Goal: Transaction & Acquisition: Book appointment/travel/reservation

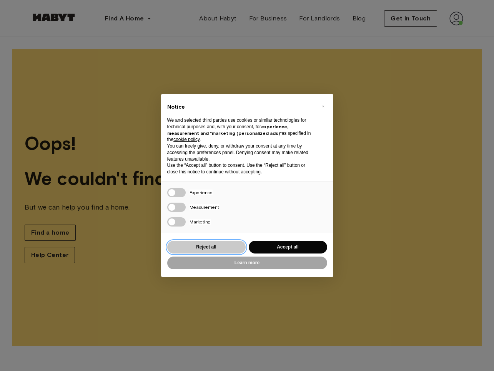
click at [209, 248] on button "Reject all" at bounding box center [206, 246] width 78 height 13
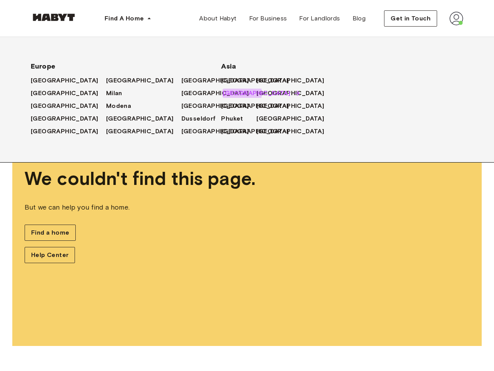
click at [228, 93] on span "[GEOGRAPHIC_DATA]" at bounding box center [257, 92] width 68 height 9
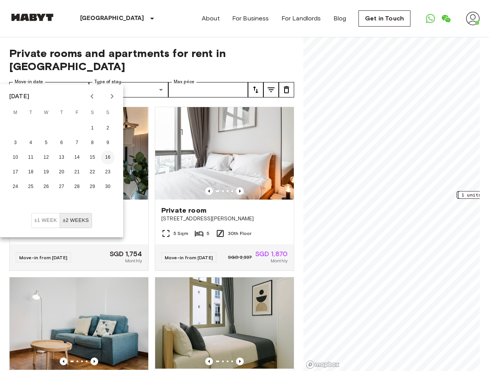
click at [105, 155] on button "16" at bounding box center [108, 157] width 14 height 14
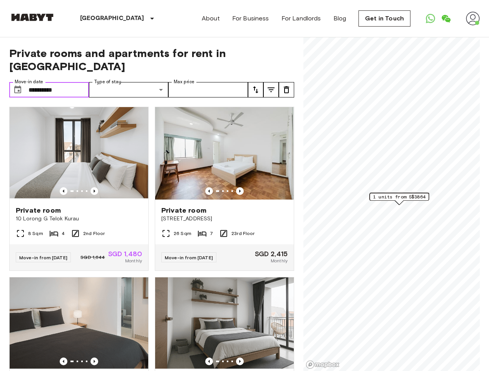
type input "**********"
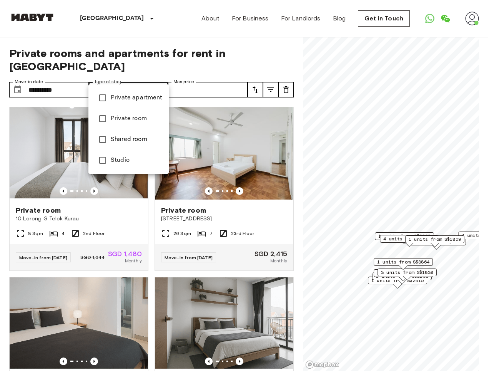
click at [188, 73] on div at bounding box center [247, 185] width 494 height 371
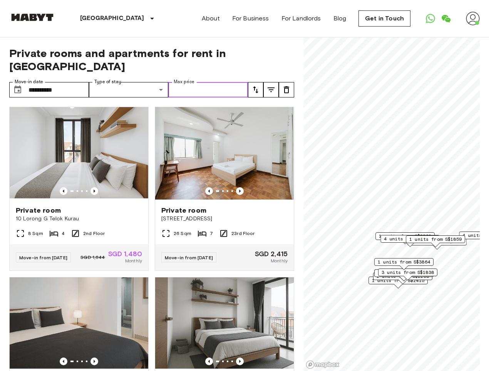
click at [193, 82] on input "Max price" at bounding box center [208, 89] width 80 height 15
click at [272, 85] on icon "tune" at bounding box center [270, 89] width 9 height 9
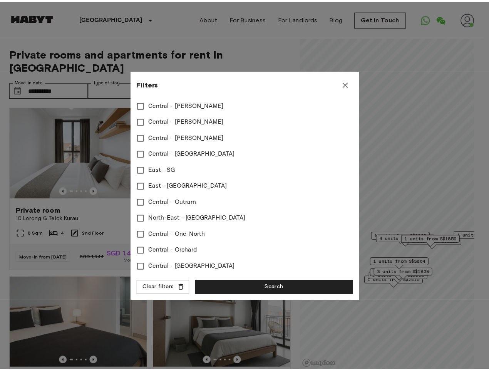
scroll to position [305, 0]
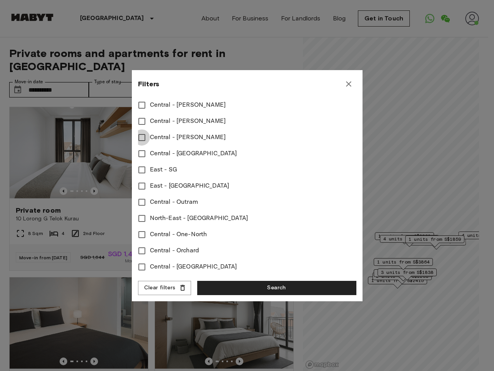
type input "****"
click at [239, 284] on button "Search" at bounding box center [276, 287] width 159 height 14
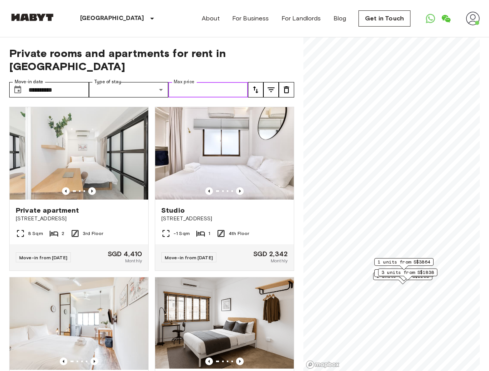
click at [213, 82] on input "Max price" at bounding box center [208, 89] width 80 height 15
type input "****"
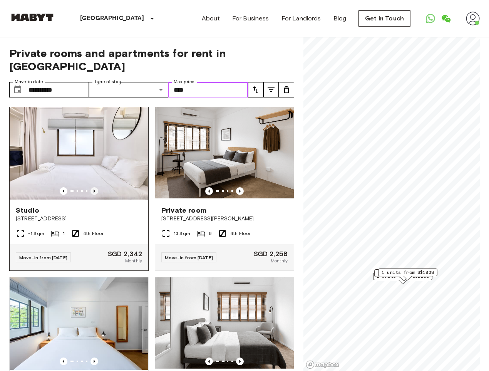
click at [91, 187] on icon "Previous image" at bounding box center [94, 191] width 8 height 8
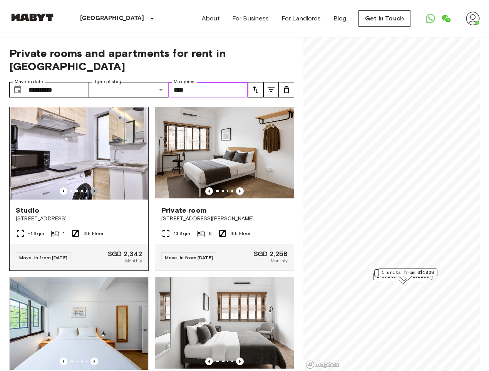
click at [91, 187] on icon "Previous image" at bounding box center [94, 191] width 8 height 8
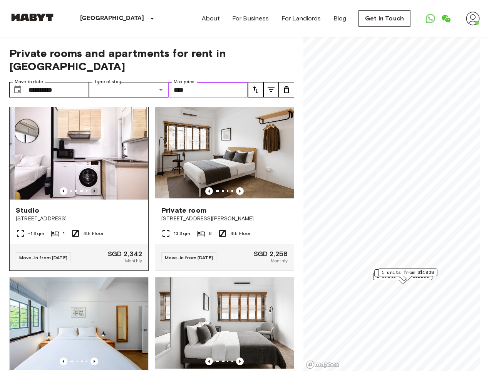
click at [91, 187] on icon "Previous image" at bounding box center [94, 191] width 8 height 8
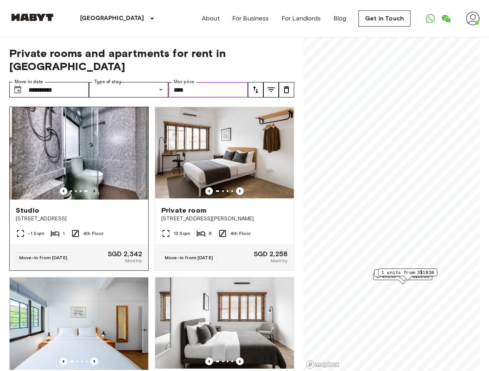
click at [91, 187] on icon "Previous image" at bounding box center [94, 191] width 8 height 8
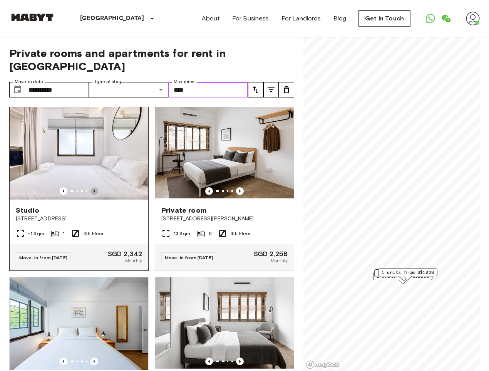
click at [91, 187] on icon "Previous image" at bounding box center [94, 191] width 8 height 8
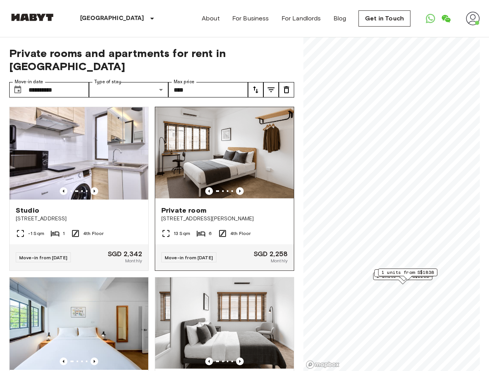
drag, startPoint x: 209, startPoint y: 129, endPoint x: 182, endPoint y: 237, distance: 110.9
click at [182, 244] on div "Move-in from 18 Nov 25 SGD 2,258 Monthly" at bounding box center [224, 257] width 139 height 26
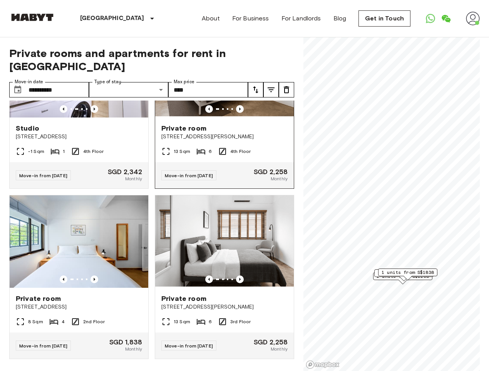
scroll to position [85, 0]
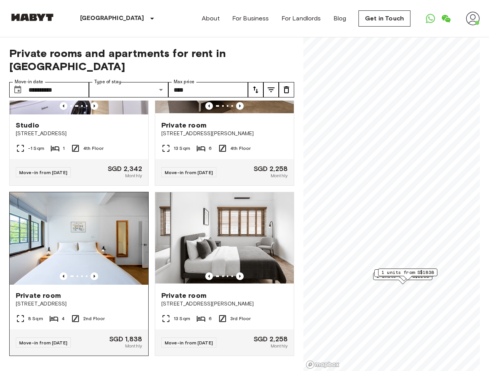
click at [63, 207] on img at bounding box center [79, 238] width 139 height 92
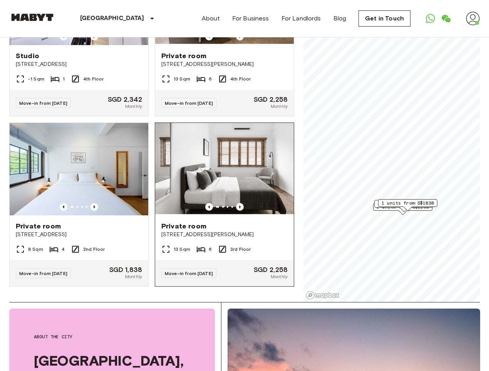
scroll to position [77, 0]
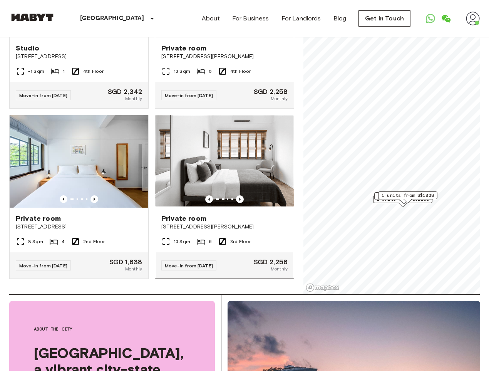
click at [190, 145] on img at bounding box center [224, 161] width 139 height 92
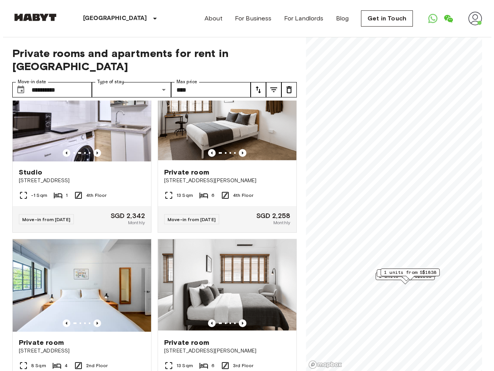
scroll to position [0, 0]
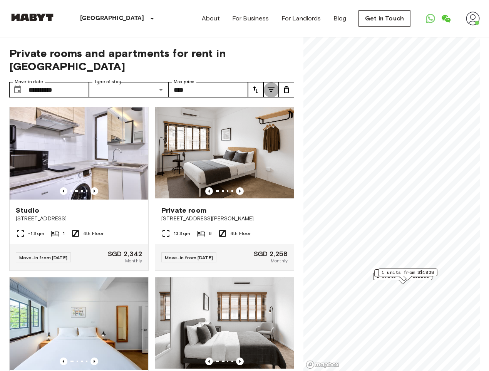
click at [274, 85] on icon "tune" at bounding box center [270, 89] width 9 height 9
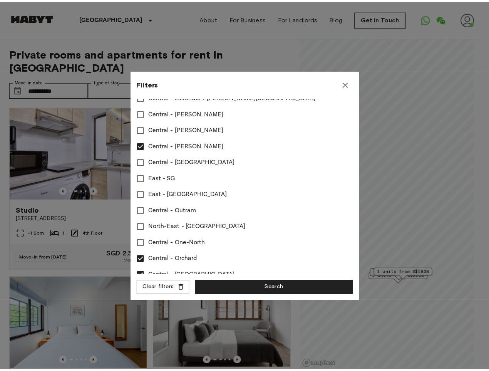
scroll to position [305, 0]
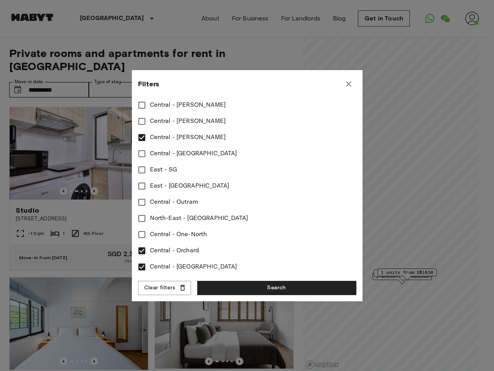
click at [175, 197] on span "Central - Outram" at bounding box center [174, 201] width 48 height 9
click at [173, 230] on span "Central - One-North" at bounding box center [178, 234] width 57 height 9
type input "****"
click at [258, 285] on button "Search" at bounding box center [276, 287] width 159 height 14
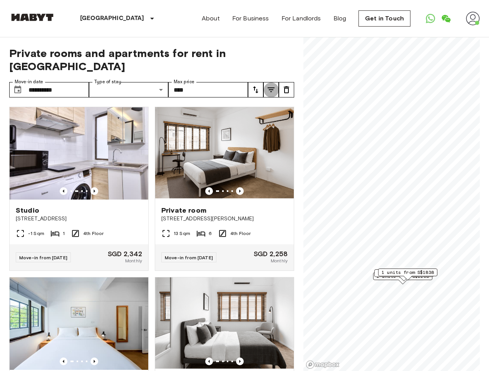
click at [275, 85] on icon "tune" at bounding box center [270, 89] width 9 height 9
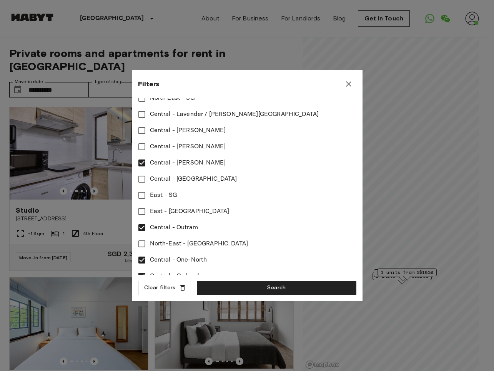
scroll to position [305, 0]
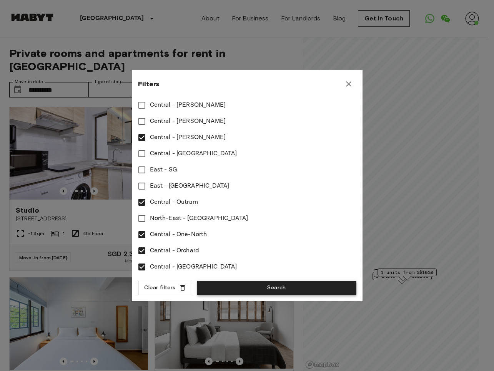
click at [236, 291] on button "Search" at bounding box center [276, 287] width 159 height 14
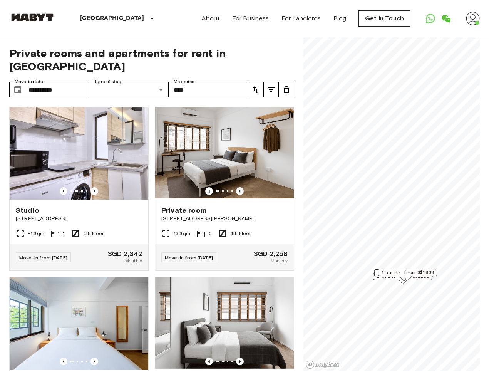
click at [266, 85] on icon "tune" at bounding box center [270, 89] width 9 height 9
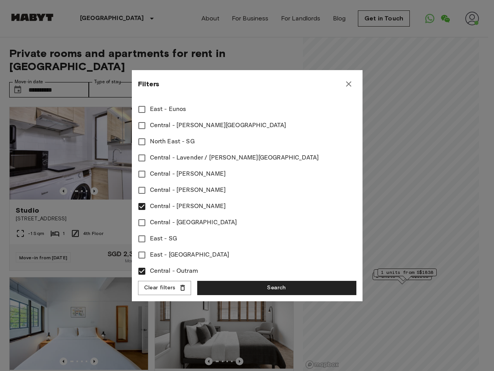
scroll to position [192, 0]
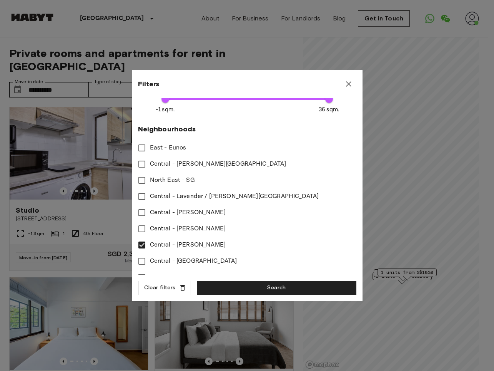
click at [187, 162] on span "Central - Farrer Park" at bounding box center [218, 163] width 137 height 9
click at [188, 161] on span "Central - Farrer Park" at bounding box center [218, 163] width 137 height 9
type input "****"
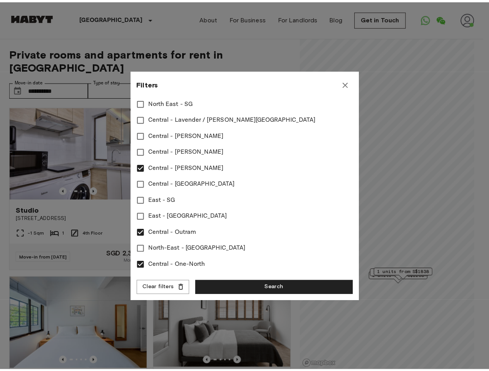
scroll to position [305, 0]
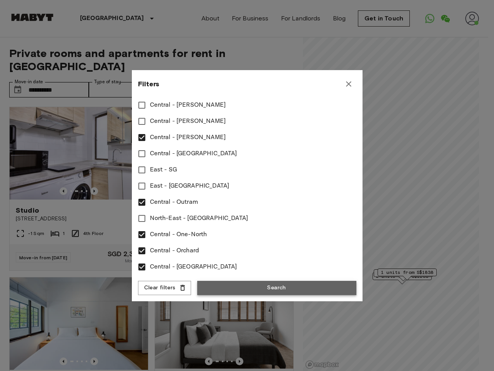
click at [247, 285] on button "Search" at bounding box center [276, 287] width 159 height 14
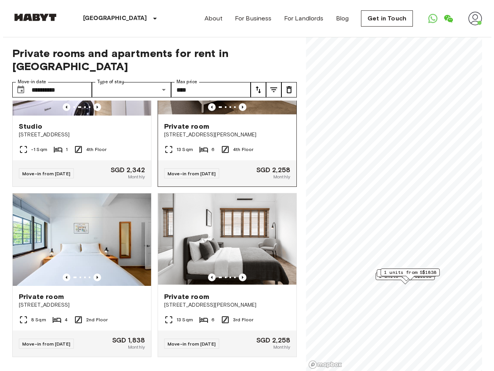
scroll to position [85, 0]
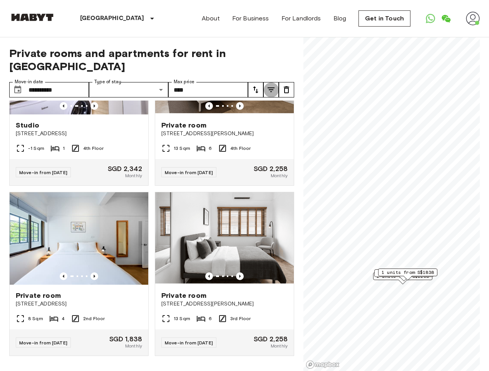
click at [274, 85] on icon "tune" at bounding box center [270, 89] width 9 height 9
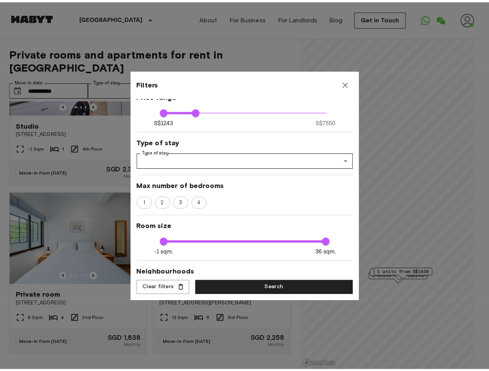
scroll to position [115, 0]
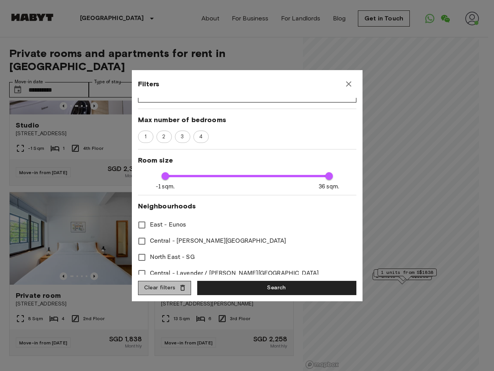
click at [167, 288] on button "Clear filters" at bounding box center [164, 287] width 53 height 14
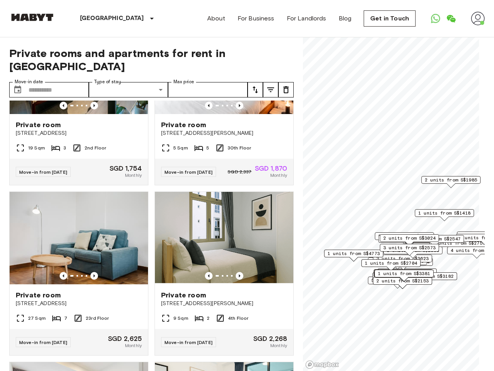
scroll to position [3264, 0]
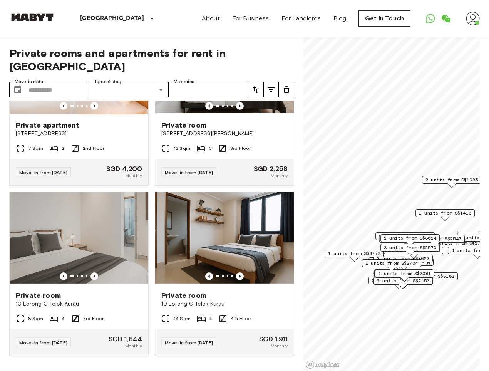
click at [166, 290] on span "Private room" at bounding box center [183, 294] width 45 height 9
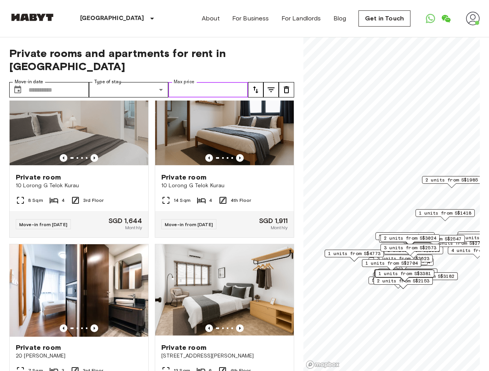
click at [222, 82] on input "Max price" at bounding box center [208, 89] width 80 height 15
type input "****"
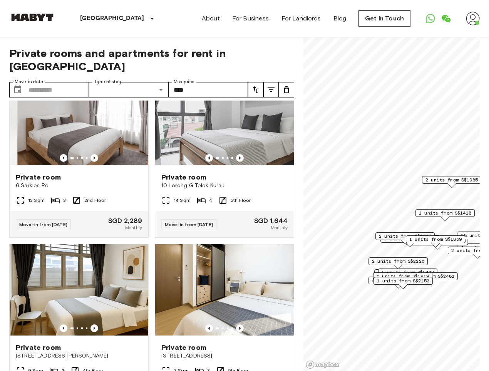
click at [271, 87] on icon "tune" at bounding box center [270, 89] width 7 height 5
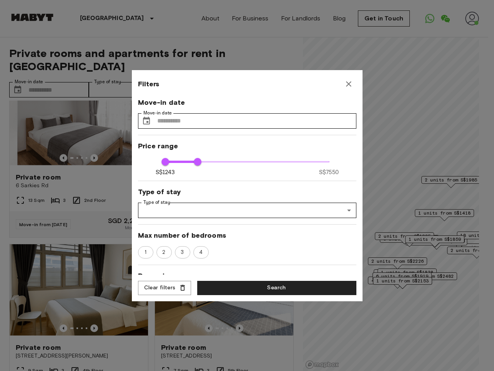
click at [107, 74] on div at bounding box center [247, 185] width 494 height 371
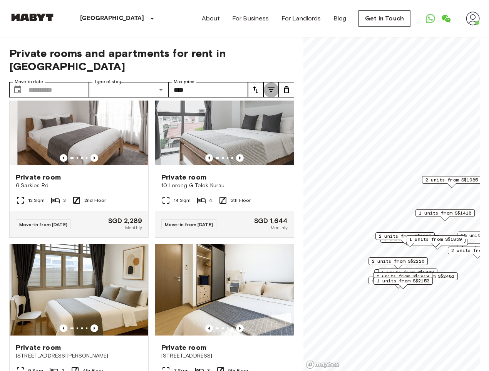
click at [267, 85] on icon "tune" at bounding box center [270, 89] width 9 height 9
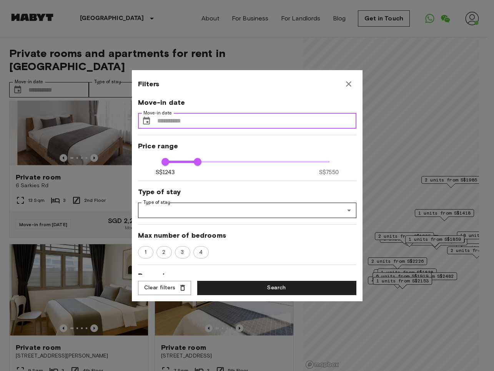
click at [206, 117] on input "Move-in date" at bounding box center [256, 120] width 199 height 15
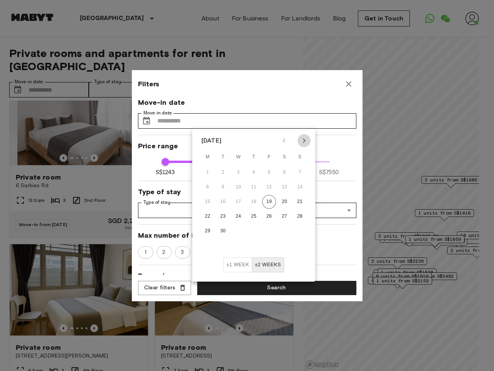
click at [308, 140] on icon "Next month" at bounding box center [304, 140] width 9 height 9
click at [300, 201] on button "16" at bounding box center [300, 202] width 14 height 14
type input "**********"
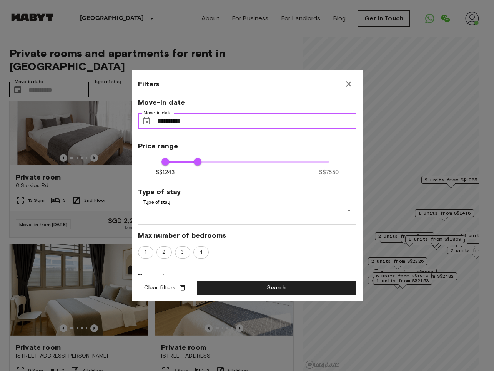
click at [230, 122] on input "**********" at bounding box center [256, 120] width 199 height 15
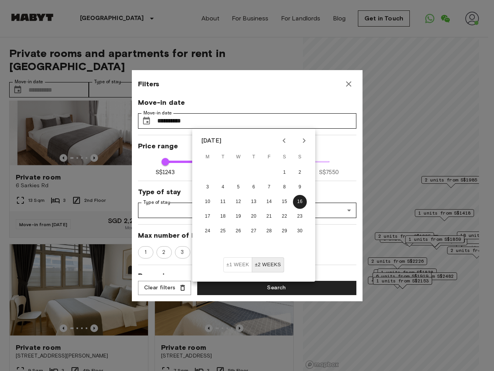
click at [336, 246] on div "1 2 3 4" at bounding box center [247, 252] width 219 height 12
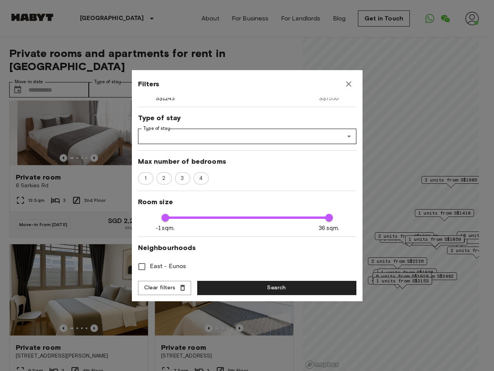
scroll to position [77, 0]
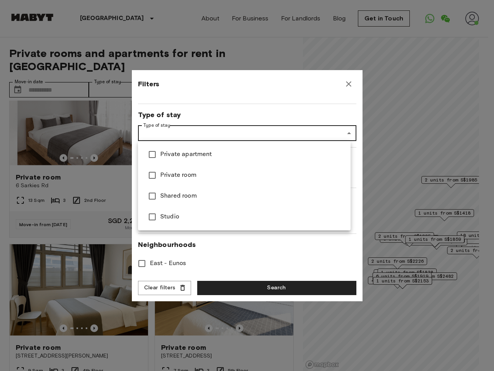
type input "****"
type input "******"
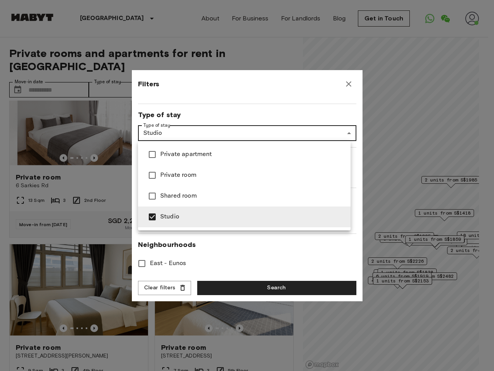
type input "****"
type input "**********"
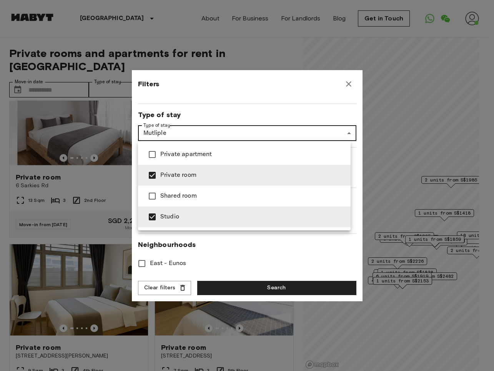
type input "****"
type input "**********"
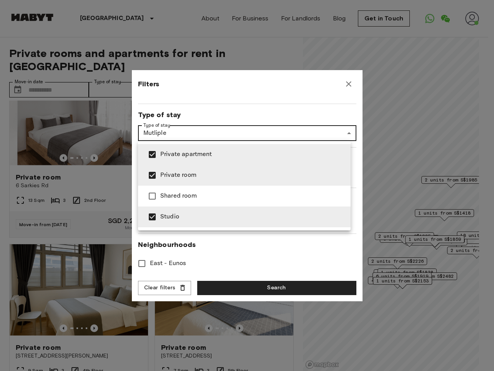
click at [246, 254] on div at bounding box center [247, 185] width 494 height 371
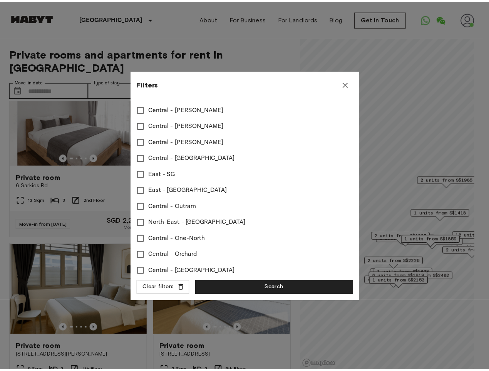
scroll to position [305, 0]
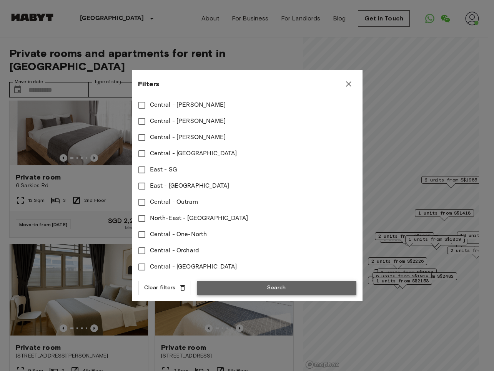
click at [243, 283] on button "Search" at bounding box center [276, 287] width 159 height 14
type input "**********"
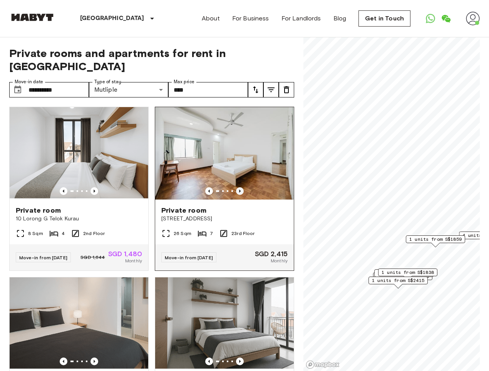
click at [237, 187] on icon "Previous image" at bounding box center [240, 191] width 8 height 8
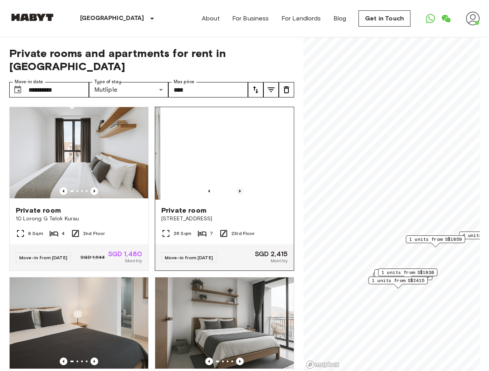
click at [237, 187] on icon "Previous image" at bounding box center [240, 191] width 8 height 8
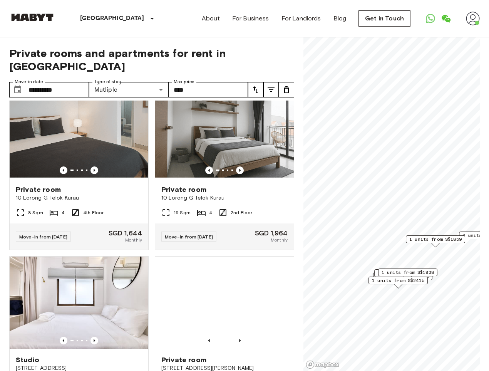
scroll to position [192, 0]
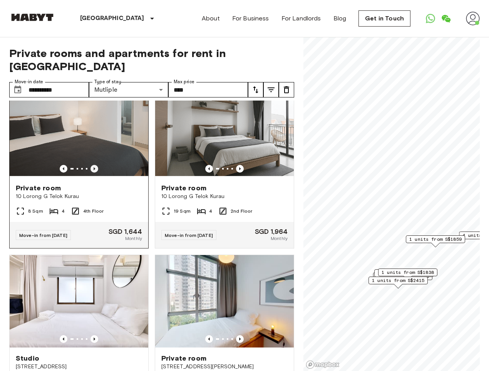
click at [91, 165] on icon "Previous image" at bounding box center [94, 169] width 8 height 8
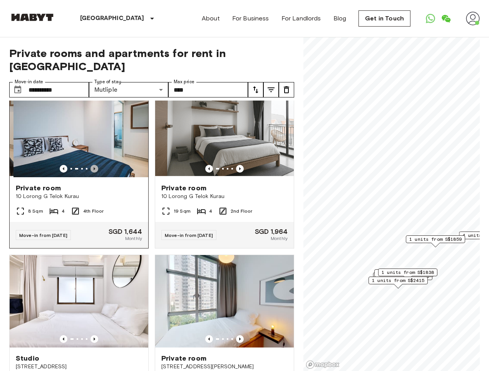
click at [91, 165] on icon "Previous image" at bounding box center [94, 169] width 8 height 8
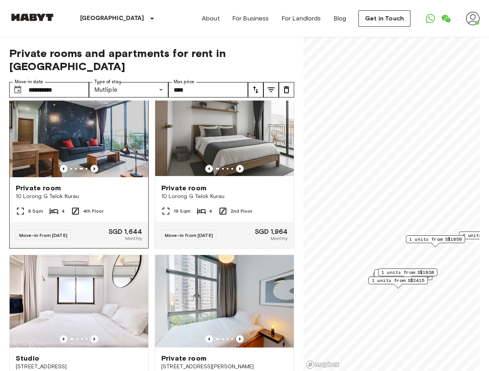
click at [91, 165] on icon "Previous image" at bounding box center [94, 169] width 8 height 8
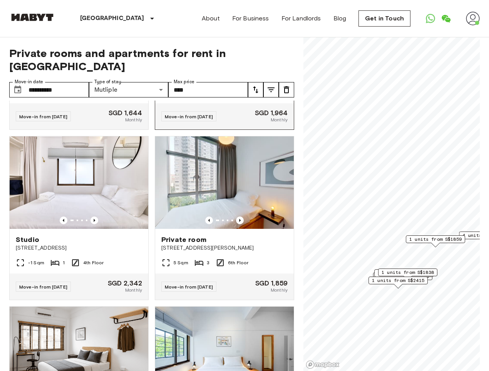
scroll to position [346, 0]
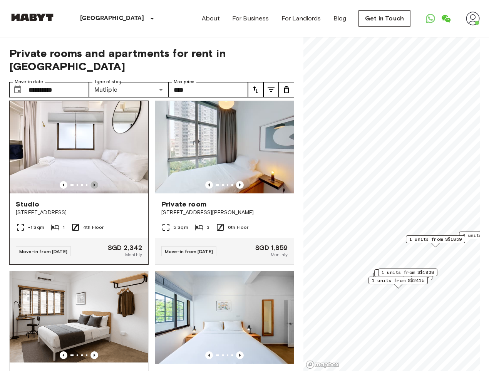
click at [90, 185] on icon "Previous image" at bounding box center [94, 185] width 8 height 8
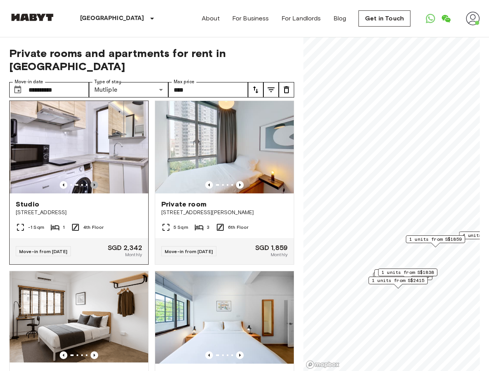
click at [90, 185] on icon "Previous image" at bounding box center [94, 185] width 8 height 8
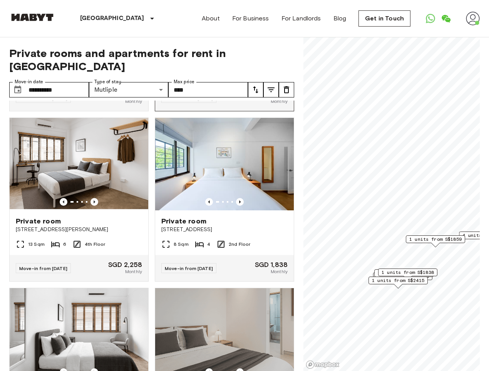
scroll to position [500, 0]
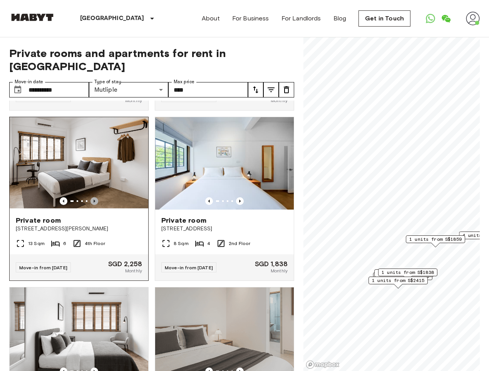
click at [92, 202] on icon "Previous image" at bounding box center [94, 201] width 8 height 8
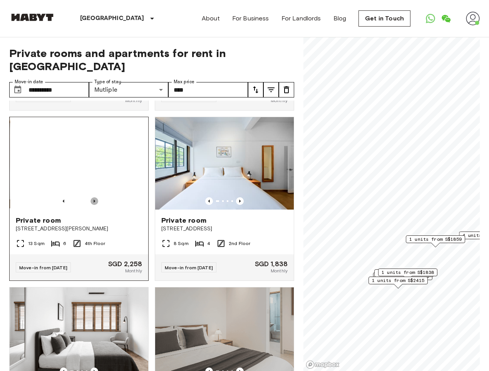
click at [92, 202] on icon "Previous image" at bounding box center [94, 201] width 8 height 8
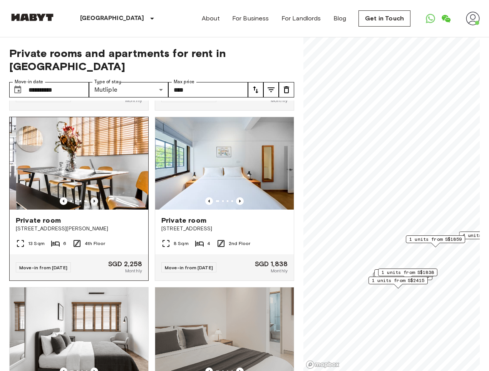
click at [92, 202] on icon "Previous image" at bounding box center [94, 201] width 8 height 8
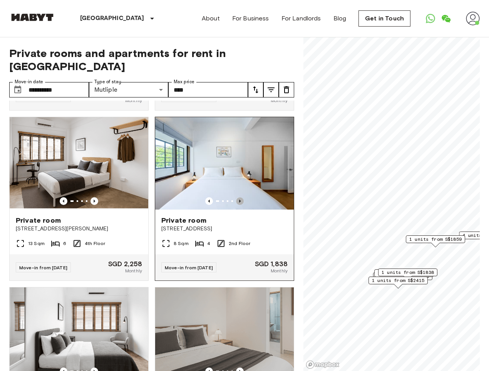
click at [239, 202] on icon "Previous image" at bounding box center [240, 200] width 2 height 3
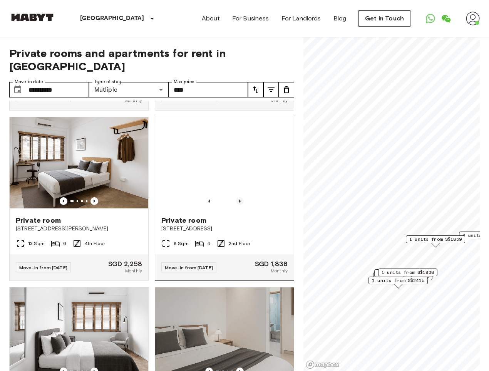
click at [239, 202] on icon "Previous image" at bounding box center [240, 200] width 2 height 3
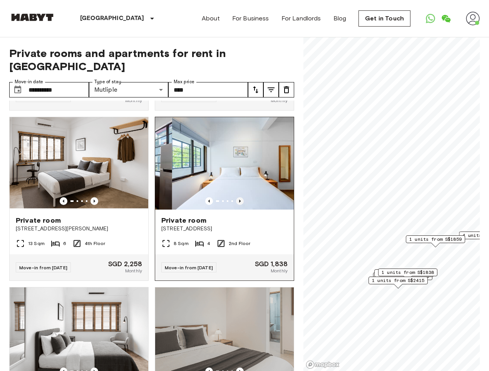
click at [239, 202] on icon "Previous image" at bounding box center [240, 200] width 2 height 3
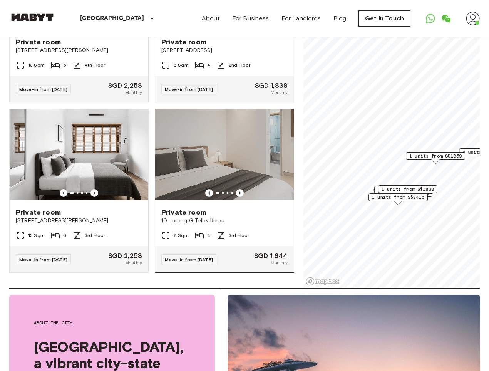
scroll to position [77, 0]
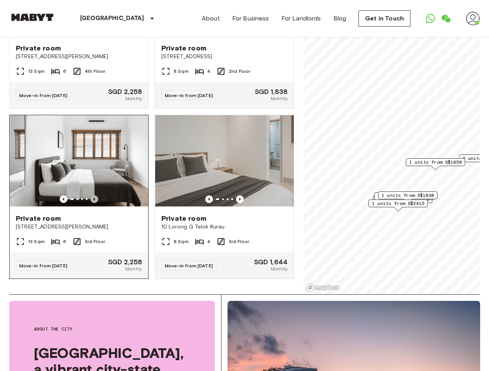
click at [93, 195] on icon "Previous image" at bounding box center [94, 199] width 8 height 8
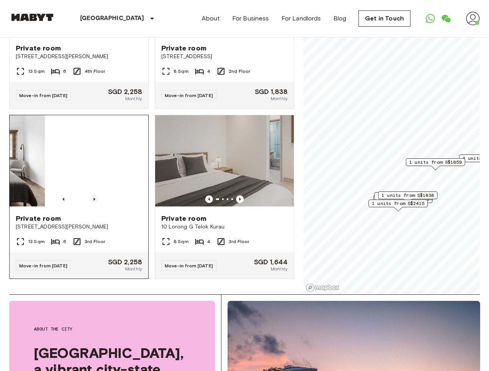
click at [93, 195] on icon "Previous image" at bounding box center [94, 199] width 8 height 8
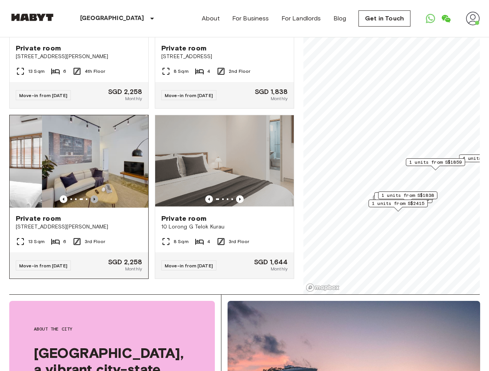
click at [93, 195] on icon "Previous image" at bounding box center [94, 199] width 8 height 8
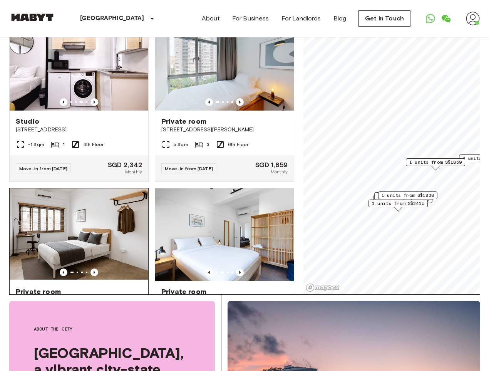
scroll to position [228, 0]
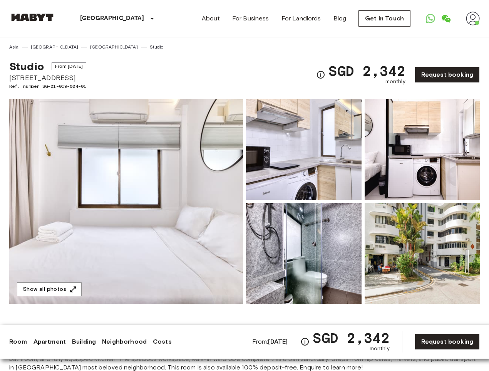
click at [33, 80] on span "[STREET_ADDRESS]" at bounding box center [47, 78] width 77 height 10
click at [33, 80] on span "78 Moh Guan Terrace" at bounding box center [47, 78] width 77 height 10
copy span "78 Moh Guan Terrace"
click at [154, 73] on div "Studio From Nov 12 2025 78 Moh Guan Terrace Ref. number SG-01-059-004-01 SGD 2,…" at bounding box center [244, 69] width 470 height 39
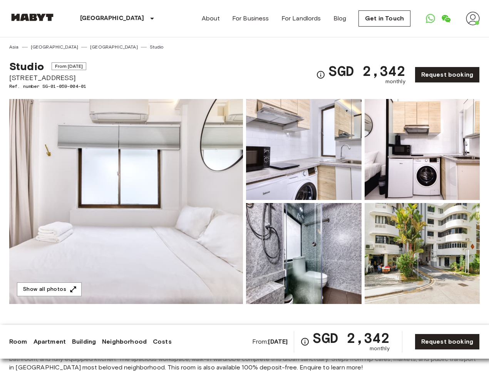
click at [108, 162] on img at bounding box center [126, 201] width 234 height 205
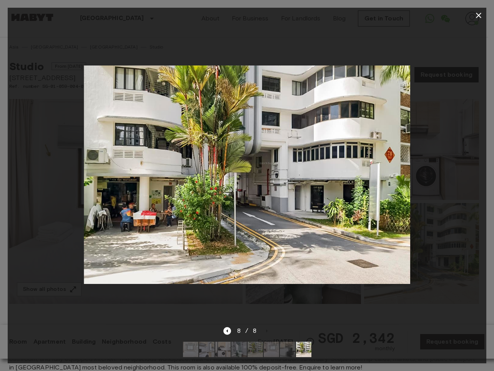
click at [480, 9] on button "button" at bounding box center [478, 15] width 15 height 15
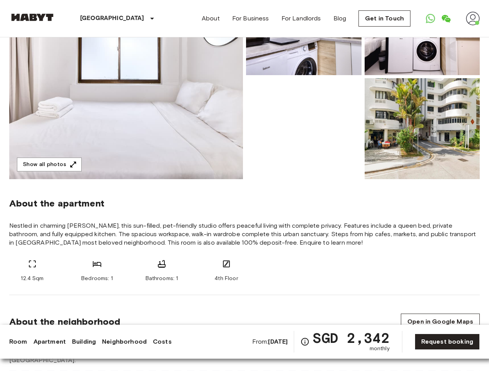
scroll to position [154, 0]
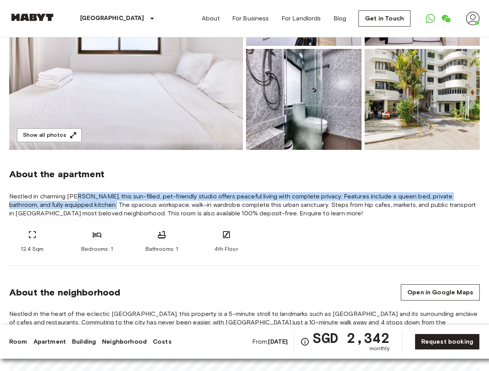
drag, startPoint x: 75, startPoint y: 194, endPoint x: 78, endPoint y: 203, distance: 9.4
click at [78, 203] on span "Nestled in charming Tiong Bahru, this sun-filled, pet-friendly studio offers pe…" at bounding box center [244, 204] width 470 height 25
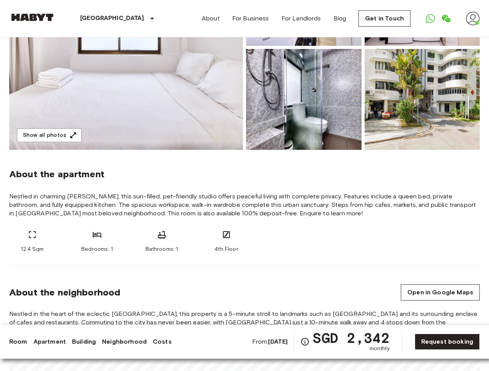
click at [136, 202] on span "Nestled in charming Tiong Bahru, this sun-filled, pet-friendly studio offers pe…" at bounding box center [244, 204] width 470 height 25
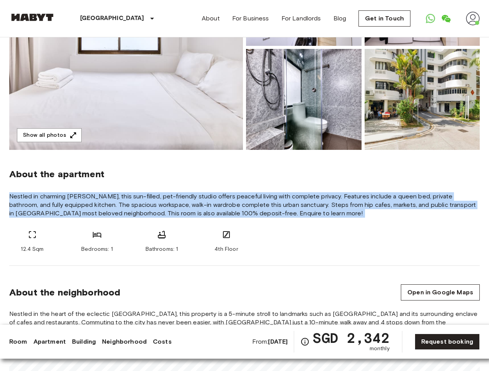
click at [136, 202] on span "Nestled in charming Tiong Bahru, this sun-filled, pet-friendly studio offers pe…" at bounding box center [244, 204] width 470 height 25
click at [258, 192] on span "Nestled in charming Tiong Bahru, this sun-filled, pet-friendly studio offers pe…" at bounding box center [244, 204] width 470 height 25
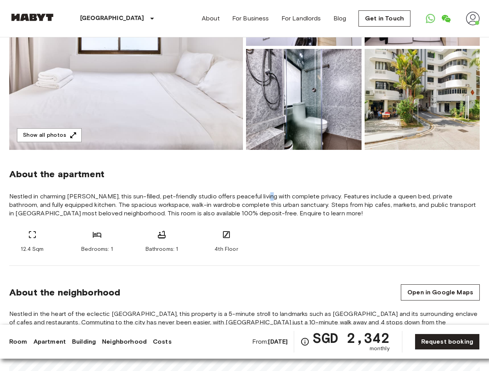
click at [258, 192] on span "Nestled in charming Tiong Bahru, this sun-filled, pet-friendly studio offers pe…" at bounding box center [244, 204] width 470 height 25
click at [251, 195] on span "Nestled in charming Tiong Bahru, this sun-filled, pet-friendly studio offers pe…" at bounding box center [244, 204] width 470 height 25
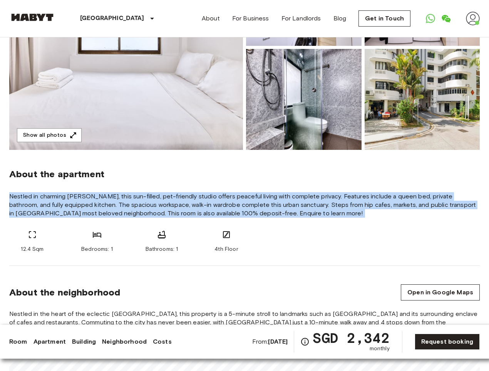
click at [251, 195] on span "Nestled in charming Tiong Bahru, this sun-filled, pet-friendly studio offers pe…" at bounding box center [244, 204] width 470 height 25
click at [355, 195] on span "Nestled in charming Tiong Bahru, this sun-filled, pet-friendly studio offers pe…" at bounding box center [244, 204] width 470 height 25
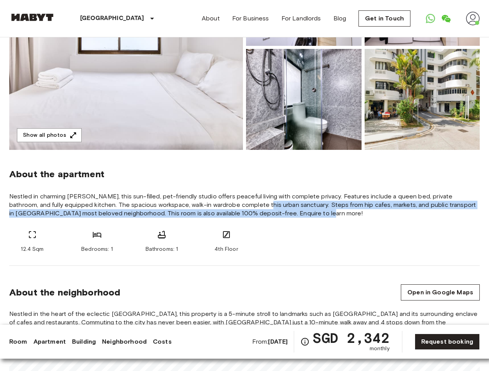
drag, startPoint x: 234, startPoint y: 202, endPoint x: 310, endPoint y: 219, distance: 78.9
click at [310, 219] on section "About the apartment Nestled in charming Tiong Bahru, this sun-filled, pet-frien…" at bounding box center [244, 208] width 470 height 116
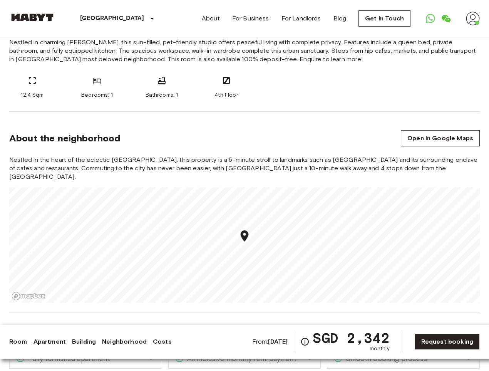
scroll to position [500, 0]
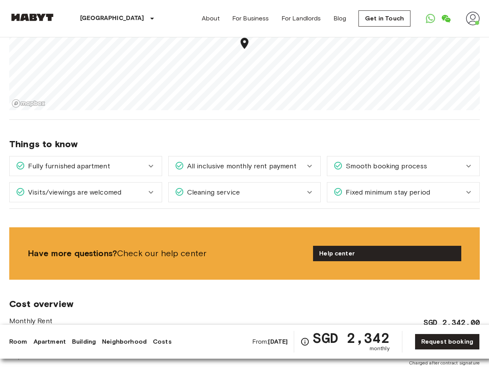
click at [133, 161] on div "Fully furnished apartment" at bounding box center [81, 166] width 130 height 10
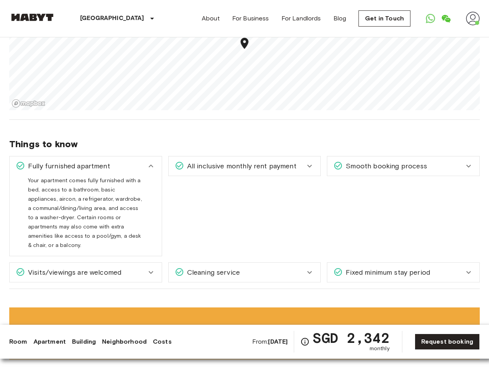
click at [133, 161] on div "Fully furnished apartment" at bounding box center [81, 166] width 130 height 10
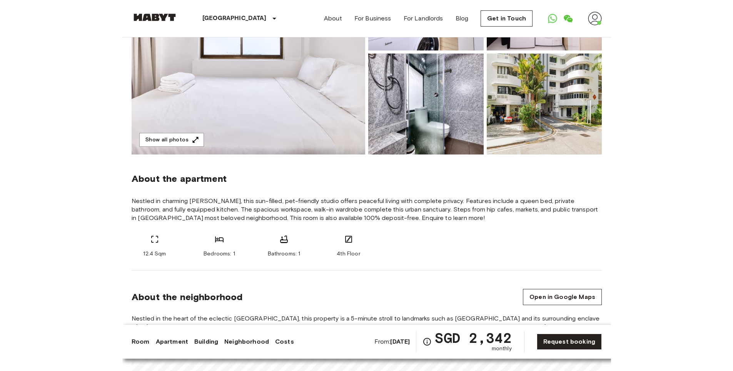
scroll to position [115, 0]
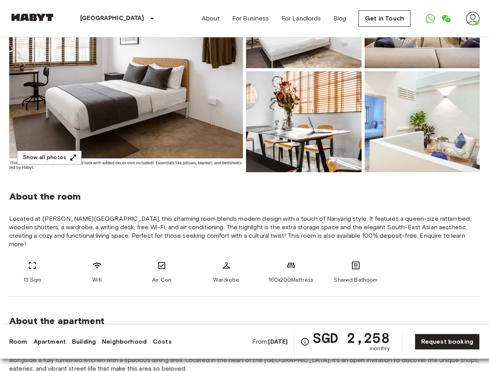
scroll to position [192, 0]
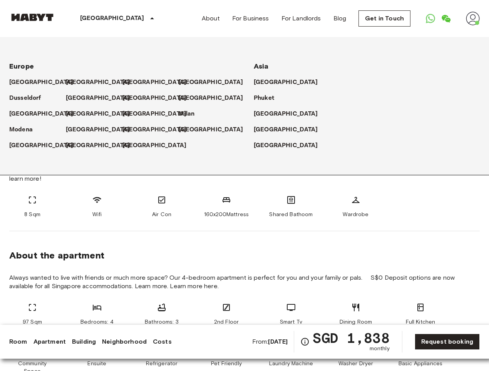
scroll to position [192, 0]
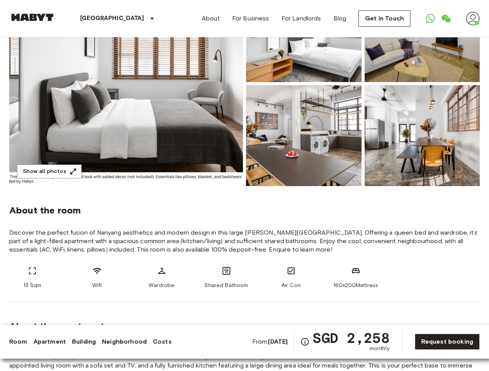
scroll to position [192, 0]
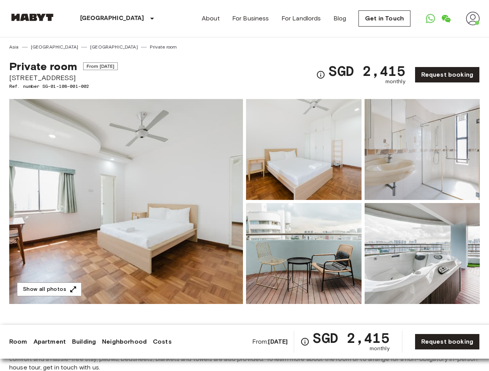
click at [90, 78] on span "1005 Lower Delta Road #23-03 Singapore 099309" at bounding box center [63, 78] width 108 height 10
copy span "1005 Lower Delta Road #23-03 Singapore 099309"
click at [251, 74] on div "Private room From Nov 7 2025 1005 Lower Delta Road #23-03 Singapore 099309 Ref.…" at bounding box center [244, 69] width 470 height 39
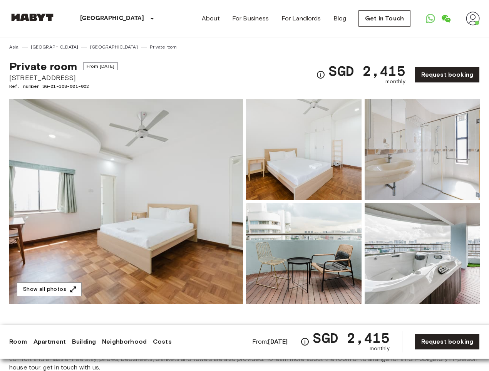
scroll to position [38, 0]
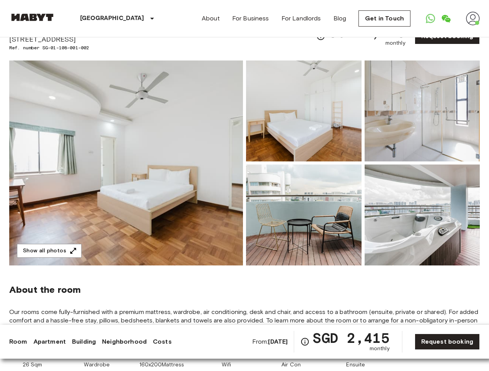
click at [160, 107] on img at bounding box center [126, 162] width 234 height 205
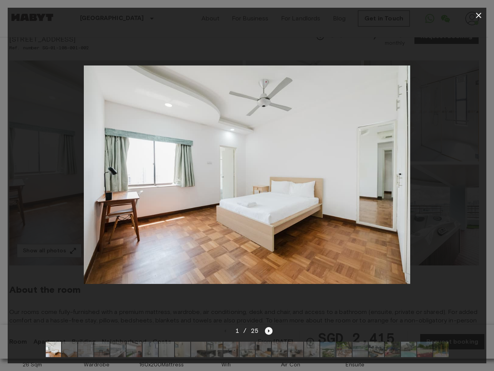
click at [267, 327] on icon "Next image" at bounding box center [269, 331] width 8 height 8
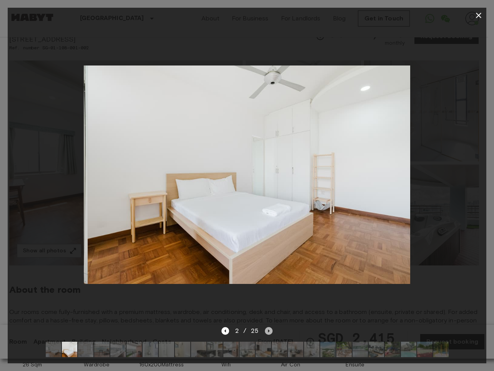
click at [267, 327] on icon "Next image" at bounding box center [269, 331] width 8 height 8
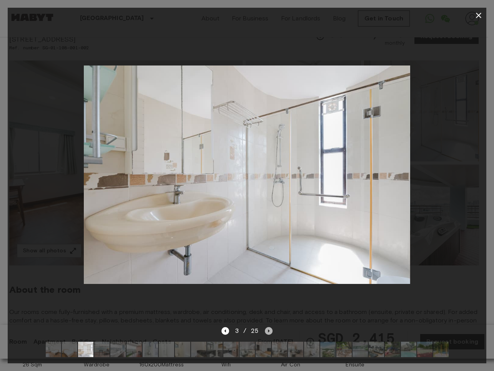
click at [267, 327] on icon "Next image" at bounding box center [269, 331] width 8 height 8
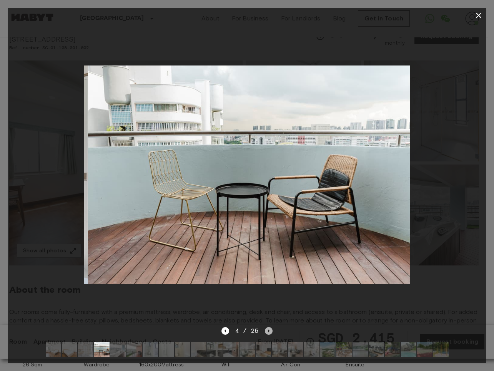
click at [267, 327] on icon "Next image" at bounding box center [269, 331] width 8 height 8
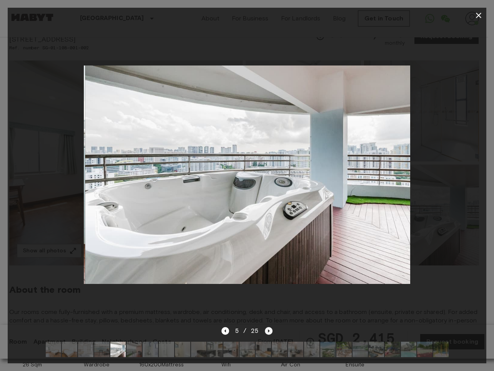
click at [267, 327] on icon "Next image" at bounding box center [269, 331] width 8 height 8
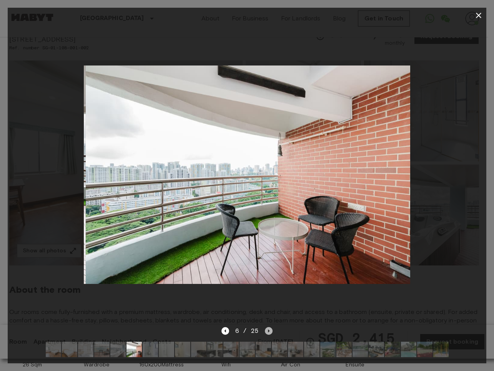
click at [267, 327] on icon "Next image" at bounding box center [269, 331] width 8 height 8
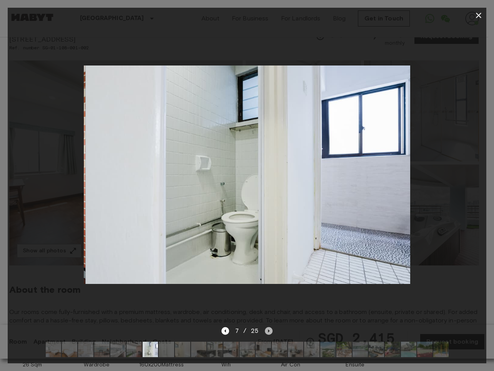
click at [267, 327] on icon "Next image" at bounding box center [269, 331] width 8 height 8
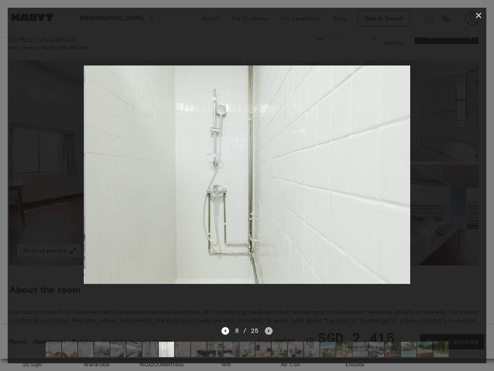
click at [267, 327] on icon "Next image" at bounding box center [269, 331] width 8 height 8
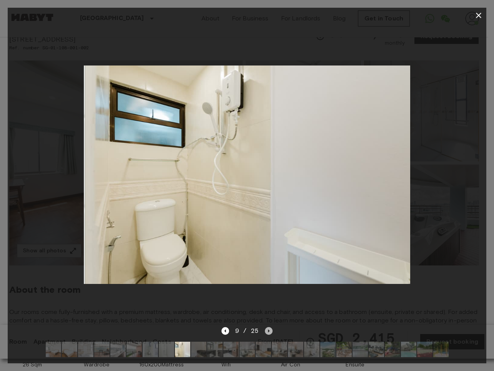
click at [267, 327] on icon "Next image" at bounding box center [269, 331] width 8 height 8
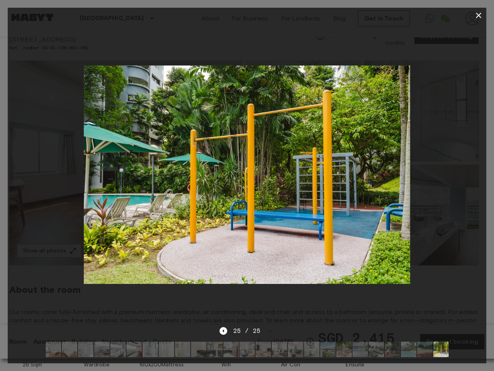
click at [476, 14] on icon "button" at bounding box center [478, 15] width 9 height 9
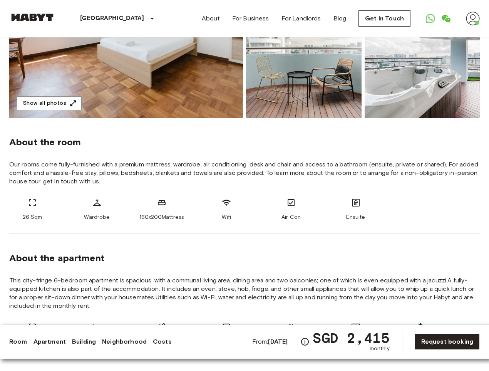
scroll to position [192, 0]
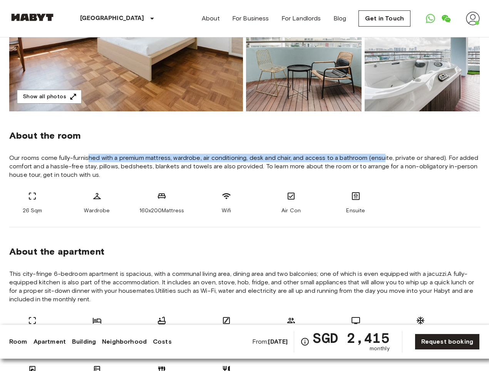
drag, startPoint x: 87, startPoint y: 157, endPoint x: 384, endPoint y: 153, distance: 297.0
click at [384, 153] on div "About the room Our rooms come fully-furnished with a premium mattress, wardrobe…" at bounding box center [244, 169] width 470 height 116
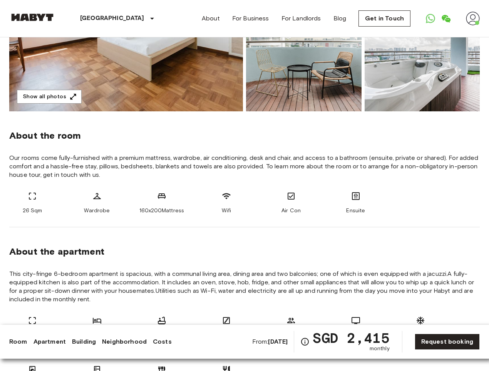
click at [411, 159] on span "Our rooms come fully-furnished with a premium mattress, wardrobe, air condition…" at bounding box center [244, 166] width 470 height 25
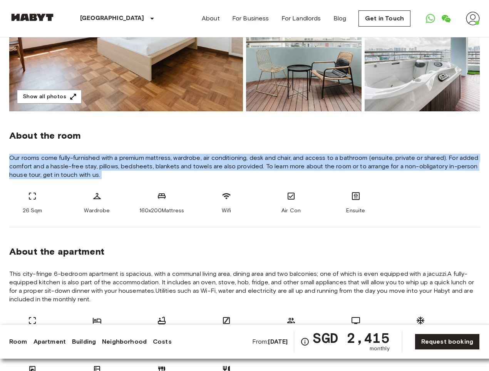
click at [411, 159] on span "Our rooms come fully-furnished with a premium mattress, wardrobe, air condition…" at bounding box center [244, 166] width 470 height 25
click at [416, 172] on span "Our rooms come fully-furnished with a premium mattress, wardrobe, air condition…" at bounding box center [244, 166] width 470 height 25
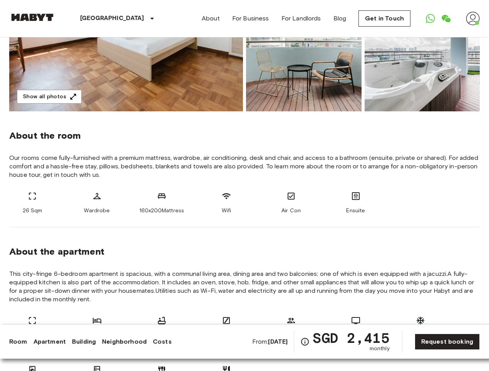
click at [424, 168] on span "Our rooms come fully-furnished with a premium mattress, wardrobe, air condition…" at bounding box center [244, 166] width 470 height 25
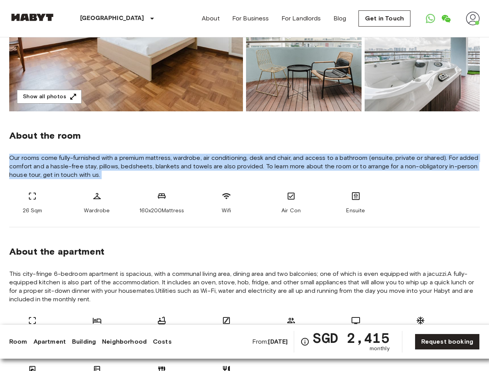
click at [424, 168] on span "Our rooms come fully-furnished with a premium mattress, wardrobe, air condition…" at bounding box center [244, 166] width 470 height 25
click at [365, 169] on span "Our rooms come fully-furnished with a premium mattress, wardrobe, air condition…" at bounding box center [244, 166] width 470 height 25
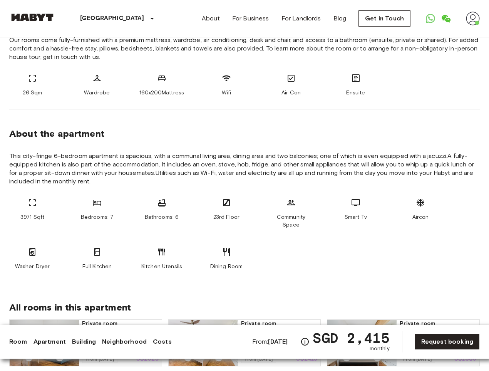
scroll to position [346, 0]
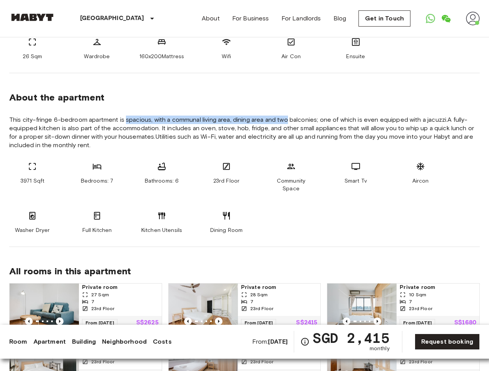
drag, startPoint x: 124, startPoint y: 118, endPoint x: 300, endPoint y: 117, distance: 175.8
click at [300, 117] on span "This city-fringe 6-bedroom apartment is spacious, with a communal living area, …" at bounding box center [244, 132] width 470 height 34
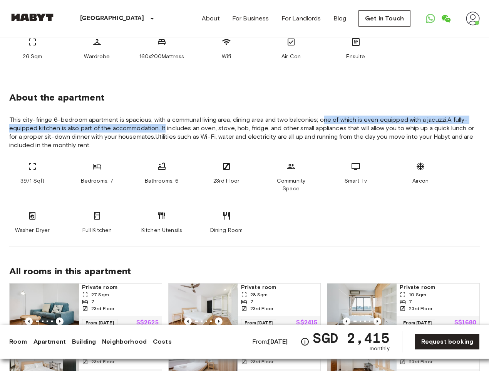
drag, startPoint x: 324, startPoint y: 117, endPoint x: 165, endPoint y: 130, distance: 160.2
click at [165, 130] on span "This city-fringe 6-bedroom apartment is spacious, with a communal living area, …" at bounding box center [244, 132] width 470 height 34
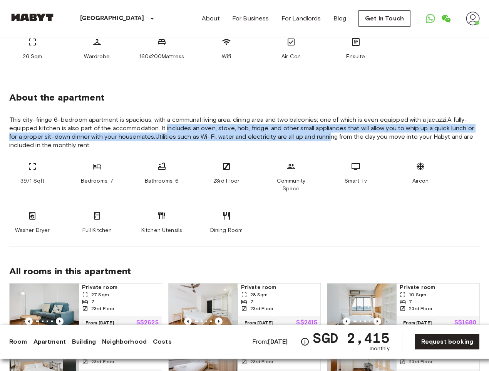
drag, startPoint x: 166, startPoint y: 130, endPoint x: 332, endPoint y: 137, distance: 166.3
click at [332, 137] on span "This city-fringe 6-bedroom apartment is spacious, with a communal living area, …" at bounding box center [244, 132] width 470 height 34
click at [361, 128] on span "This city-fringe 6-bedroom apartment is spacious, with a communal living area, …" at bounding box center [244, 132] width 470 height 34
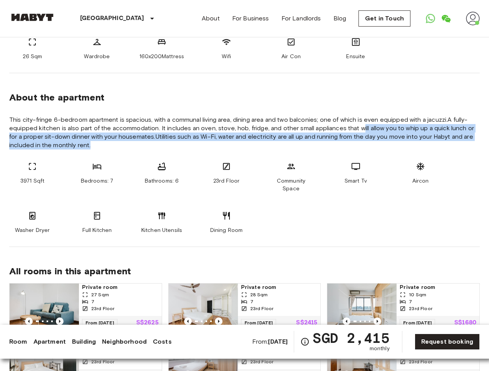
drag, startPoint x: 361, startPoint y: 128, endPoint x: 362, endPoint y: 142, distance: 13.9
click at [362, 142] on span "This city-fringe 6-bedroom apartment is spacious, with a communal living area, …" at bounding box center [244, 132] width 470 height 34
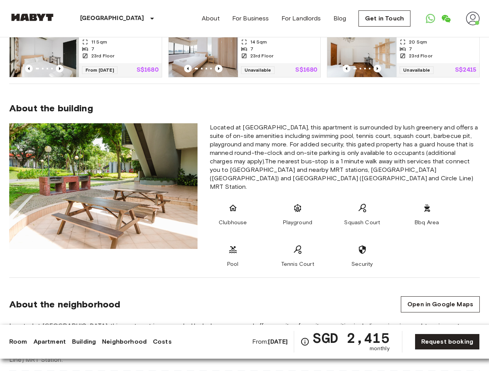
scroll to position [654, 0]
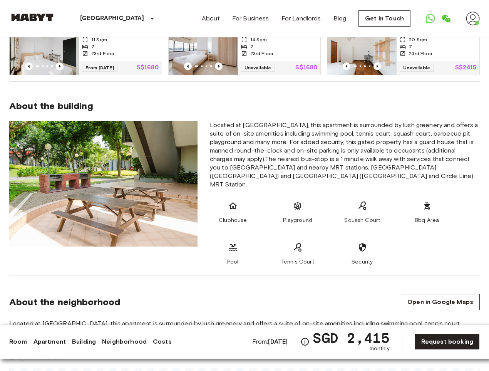
click at [408, 128] on span "Located at Lower Delta Road, this apartment is surrounded by lush greenery and …" at bounding box center [345, 155] width 270 height 68
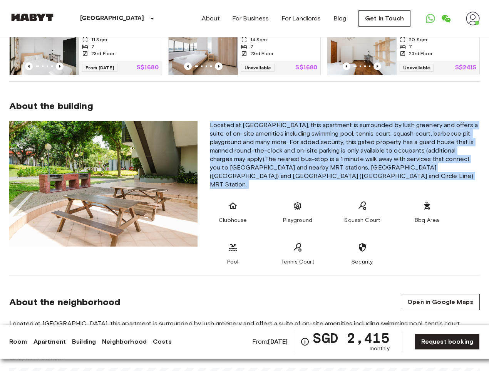
click at [408, 128] on span "Located at Lower Delta Road, this apartment is surrounded by lush greenery and …" at bounding box center [345, 155] width 270 height 68
click at [406, 131] on span "Located at Lower Delta Road, this apartment is surrounded by lush greenery and …" at bounding box center [345, 155] width 270 height 68
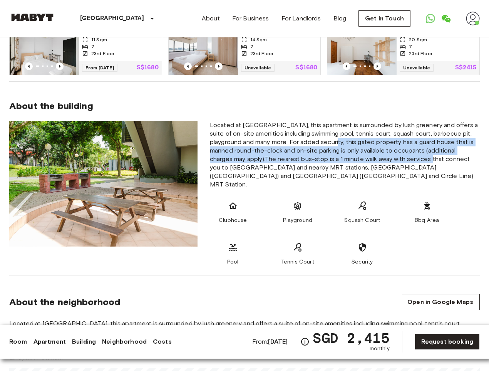
drag, startPoint x: 341, startPoint y: 135, endPoint x: 410, endPoint y: 152, distance: 70.8
click at [410, 152] on span "Located at Lower Delta Road, this apartment is surrounded by lush greenery and …" at bounding box center [345, 155] width 270 height 68
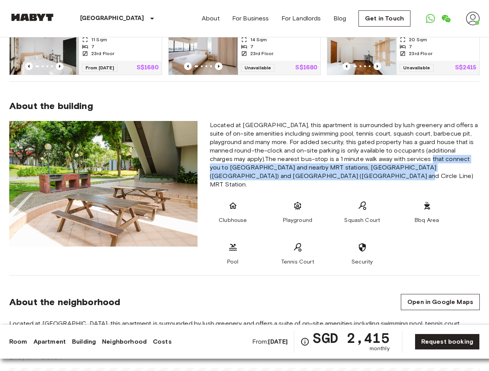
drag, startPoint x: 412, startPoint y: 150, endPoint x: 411, endPoint y: 165, distance: 14.6
click at [411, 165] on span "Located at Lower Delta Road, this apartment is surrounded by lush greenery and …" at bounding box center [345, 155] width 270 height 68
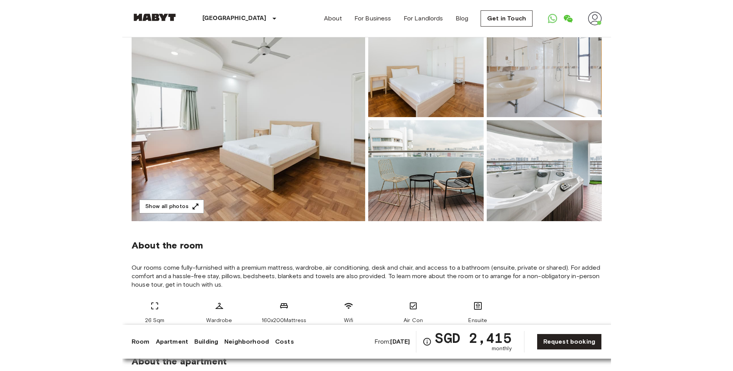
scroll to position [0, 0]
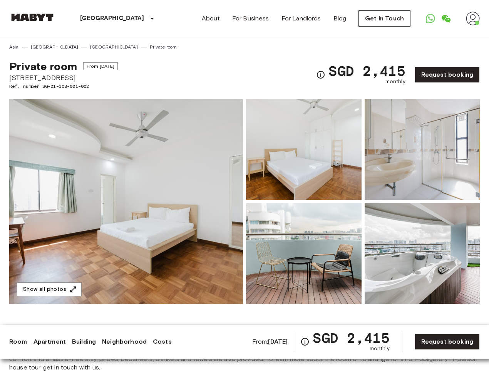
click at [422, 283] on img at bounding box center [421, 253] width 115 height 101
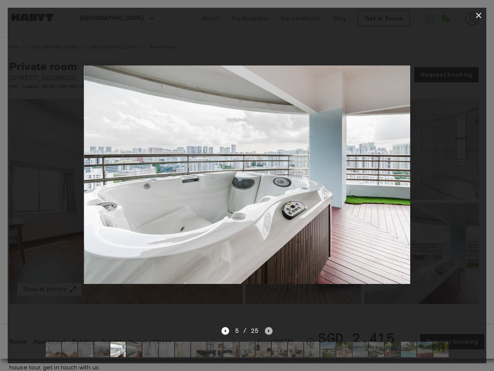
click at [270, 327] on icon "Next image" at bounding box center [269, 331] width 8 height 8
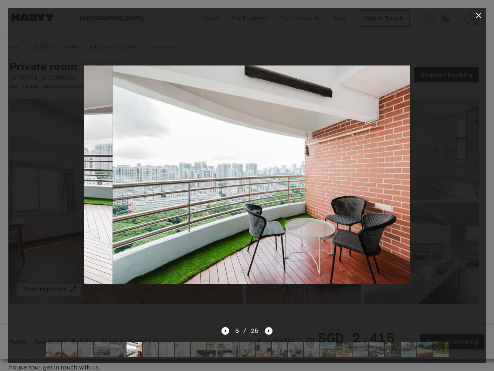
click at [270, 327] on icon "Next image" at bounding box center [269, 331] width 8 height 8
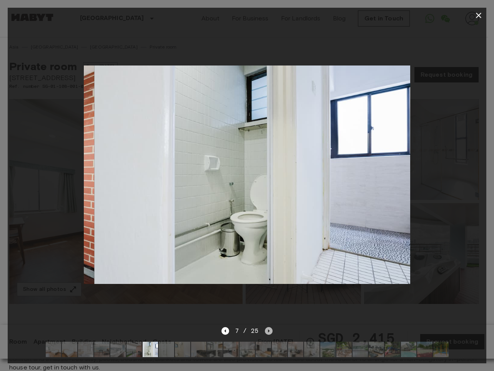
click at [270, 327] on icon "Next image" at bounding box center [269, 331] width 8 height 8
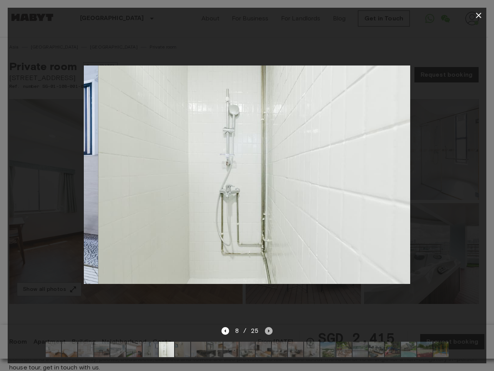
click at [270, 327] on icon "Next image" at bounding box center [269, 331] width 8 height 8
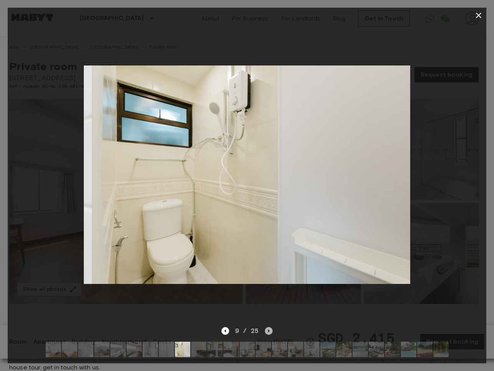
click at [270, 327] on icon "Next image" at bounding box center [269, 331] width 8 height 8
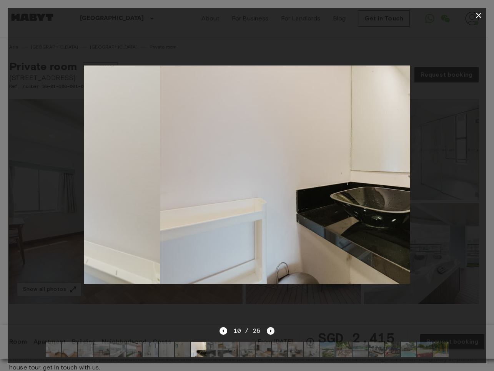
click at [270, 327] on icon "Next image" at bounding box center [271, 331] width 8 height 8
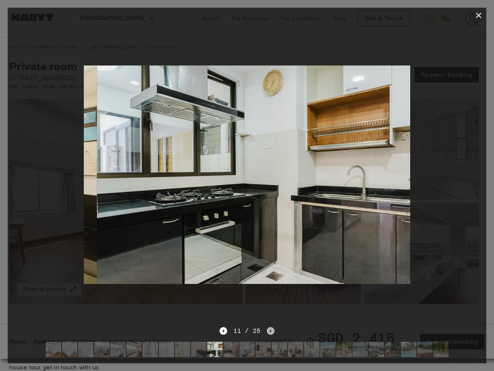
click at [270, 327] on icon "Next image" at bounding box center [271, 331] width 8 height 8
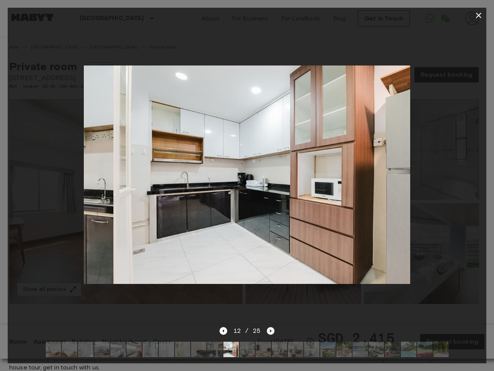
click at [270, 327] on icon "Next image" at bounding box center [271, 331] width 8 height 8
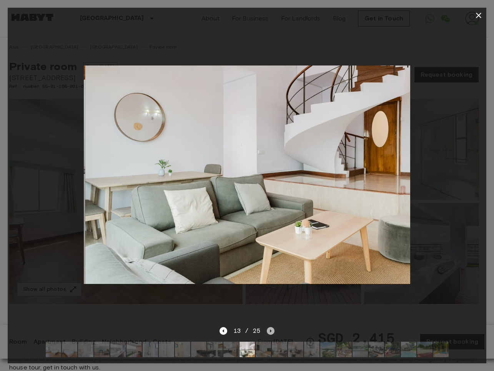
click at [270, 327] on icon "Next image" at bounding box center [271, 331] width 8 height 8
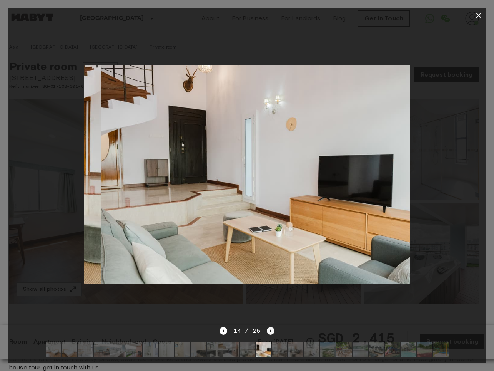
click at [270, 327] on icon "Next image" at bounding box center [271, 331] width 8 height 8
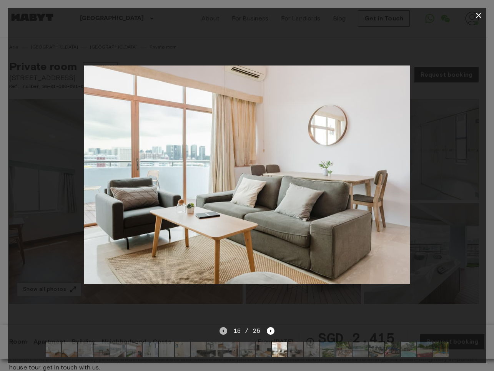
click at [221, 327] on icon "Previous image" at bounding box center [224, 331] width 8 height 8
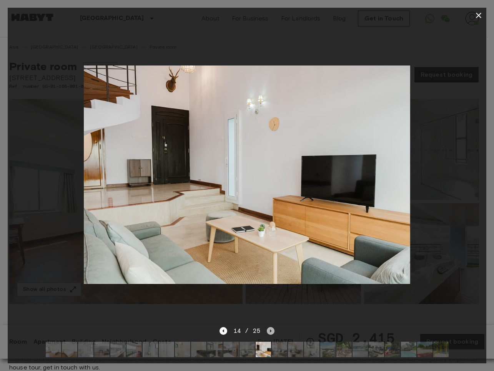
click at [274, 327] on icon "Next image" at bounding box center [271, 331] width 8 height 8
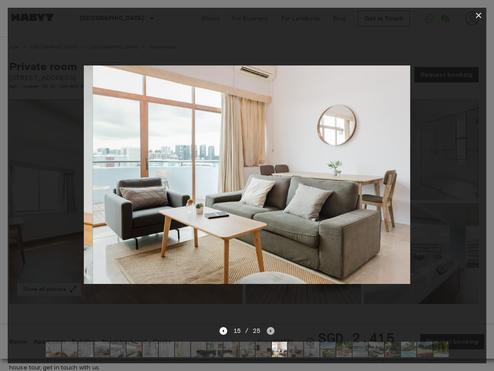
click at [274, 327] on icon "Next image" at bounding box center [271, 331] width 8 height 8
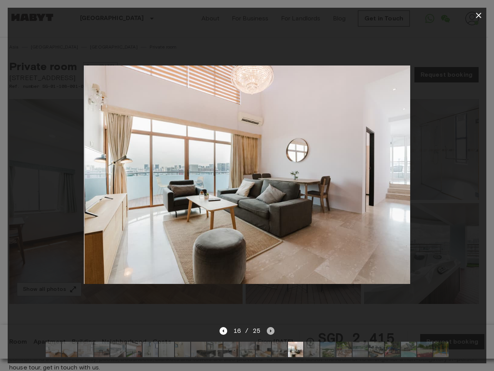
click at [274, 327] on icon "Next image" at bounding box center [271, 331] width 8 height 8
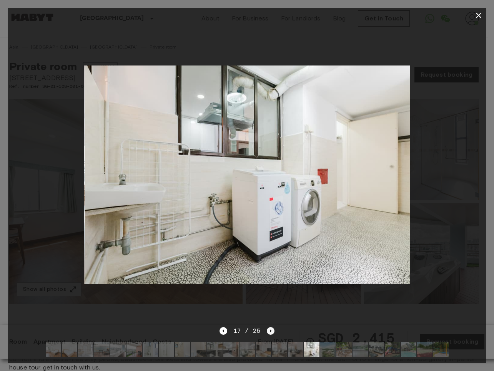
click at [274, 327] on icon "Next image" at bounding box center [271, 331] width 8 height 8
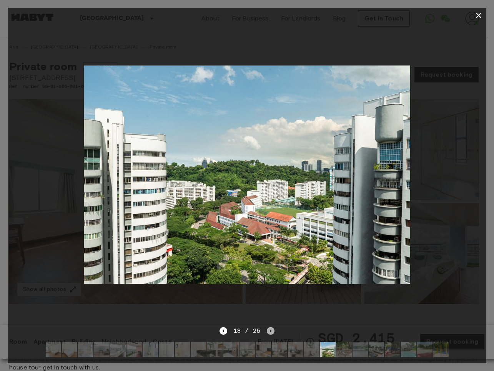
click at [274, 327] on icon "Next image" at bounding box center [271, 331] width 8 height 8
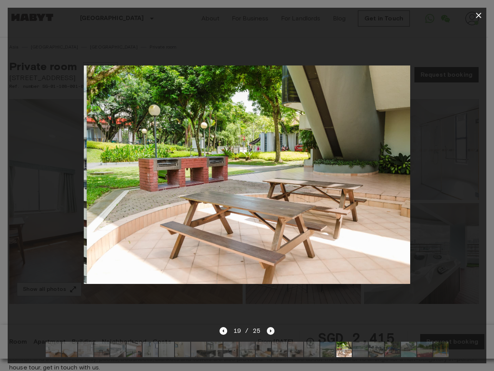
click at [274, 327] on icon "Next image" at bounding box center [271, 331] width 8 height 8
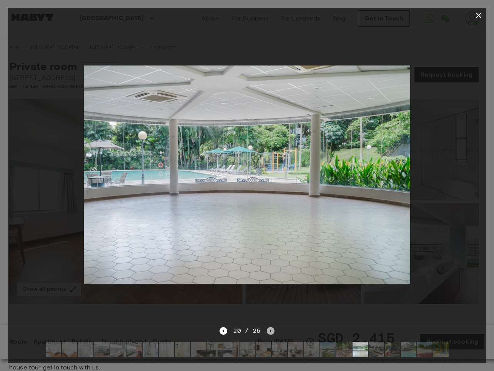
click at [274, 327] on icon "Next image" at bounding box center [271, 331] width 8 height 8
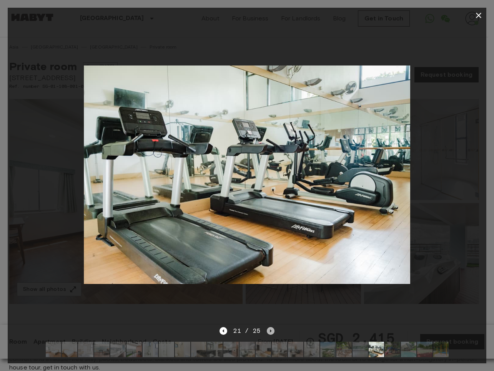
click at [274, 327] on icon "Next image" at bounding box center [271, 331] width 8 height 8
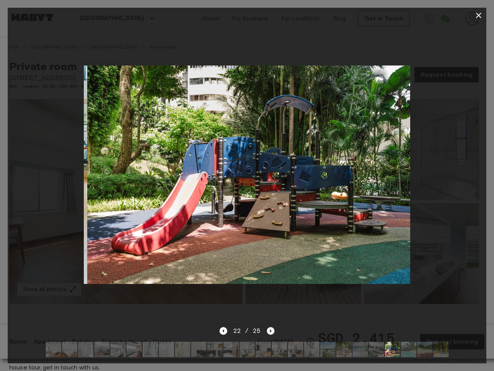
click at [274, 327] on icon "Next image" at bounding box center [271, 331] width 8 height 8
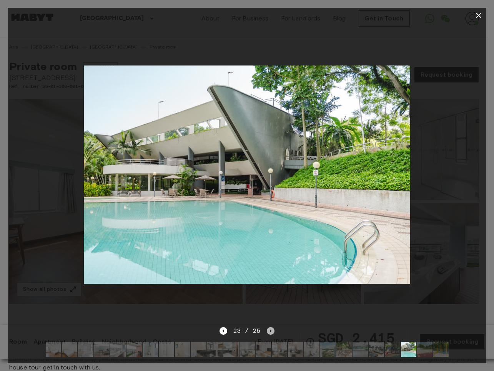
click at [274, 327] on icon "Next image" at bounding box center [271, 331] width 8 height 8
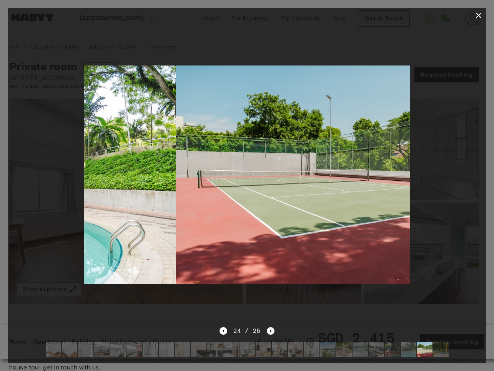
click at [274, 327] on icon "Next image" at bounding box center [271, 331] width 8 height 8
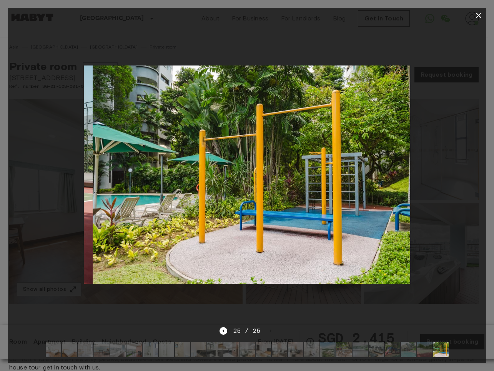
click at [471, 12] on div at bounding box center [247, 15] width 479 height 15
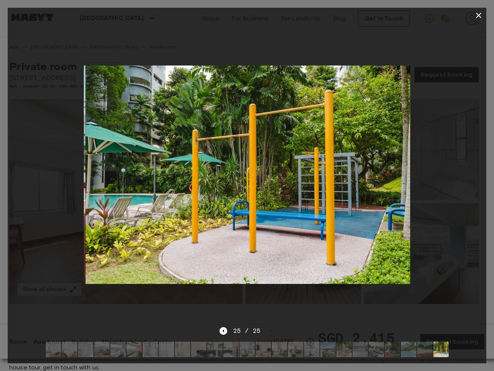
click at [479, 15] on icon "button" at bounding box center [478, 15] width 5 height 5
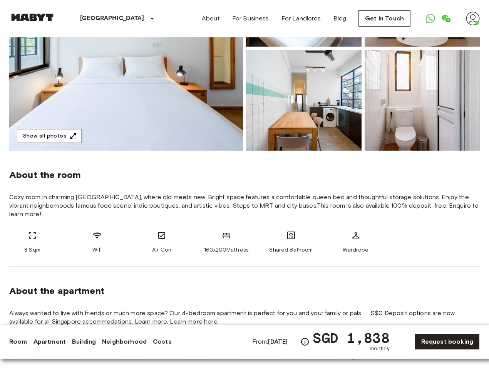
scroll to position [154, 0]
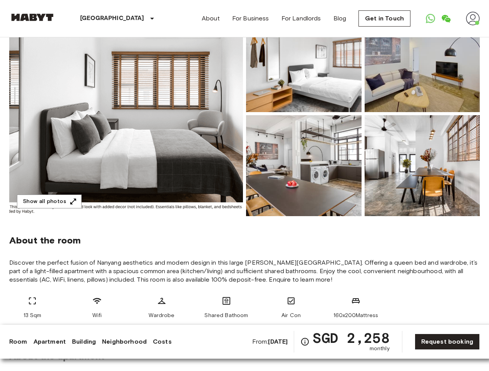
scroll to position [192, 0]
